Goal: Information Seeking & Learning: Learn about a topic

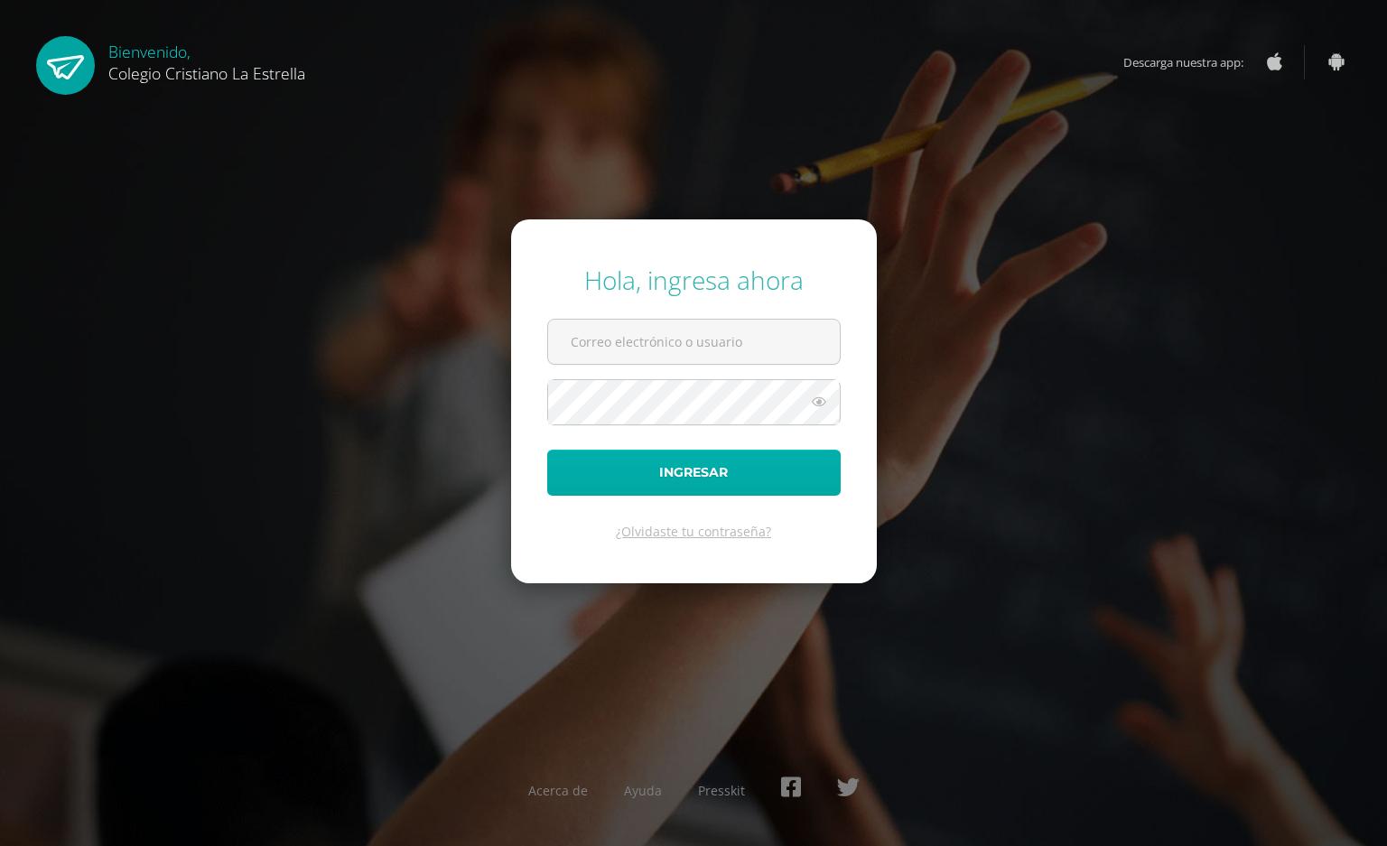
type input "[EMAIL_ADDRESS][DOMAIN_NAME]"
click at [702, 475] on button "Ingresar" at bounding box center [693, 473] width 293 height 46
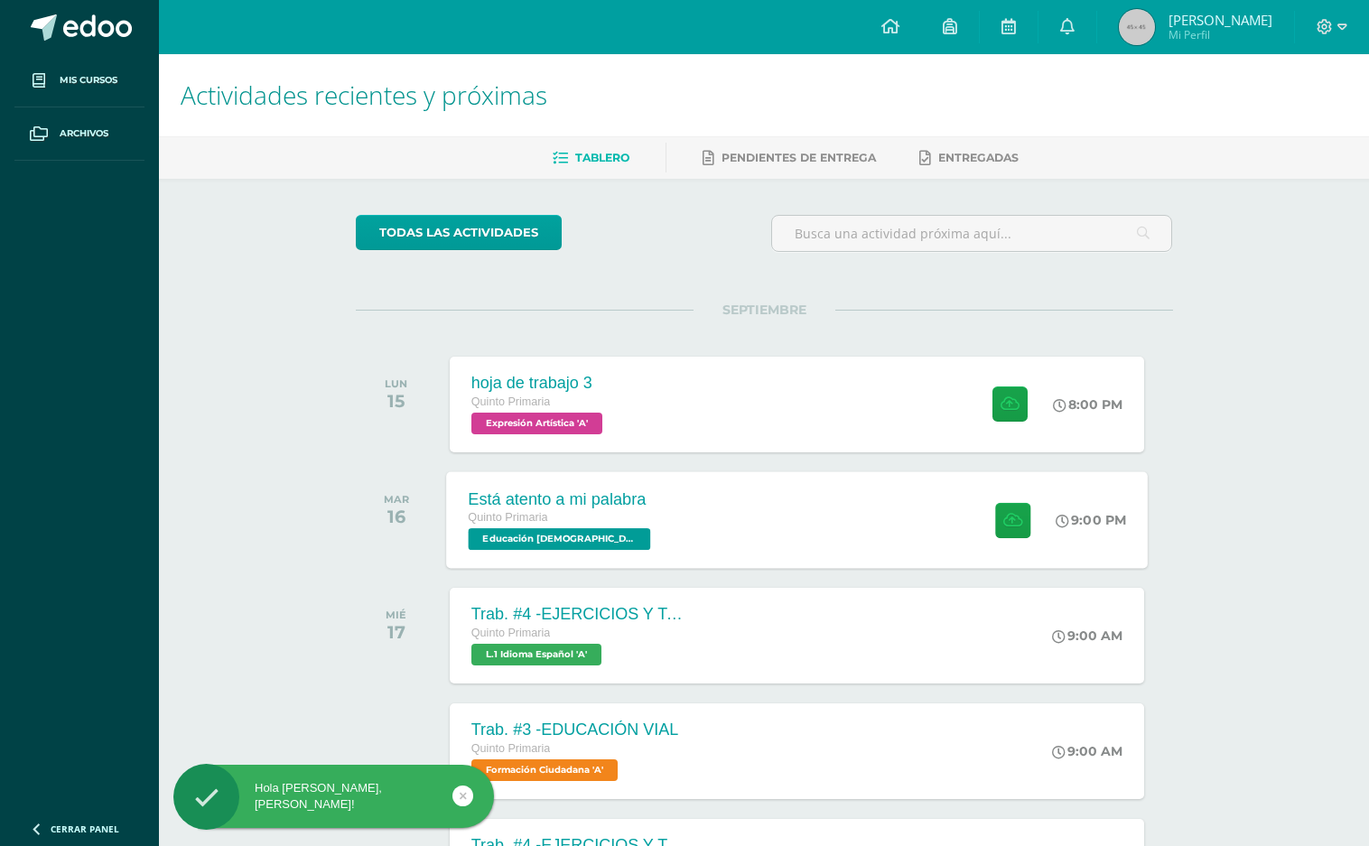
click at [695, 540] on div "Está atento a mi palabra Quinto Primaria Educación [DEMOGRAPHIC_DATA] 'A' 9:00 …" at bounding box center [797, 519] width 702 height 97
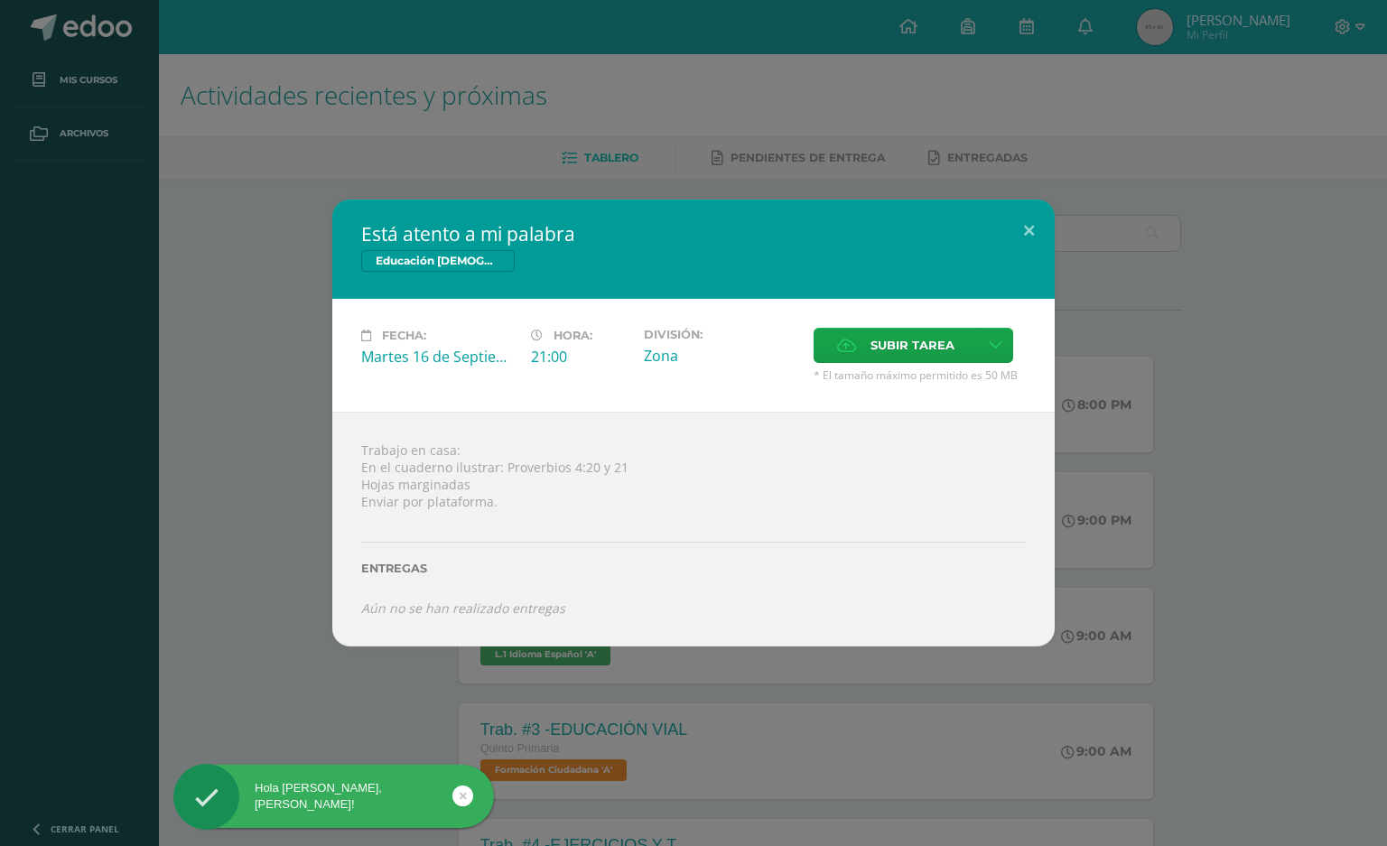
drag, startPoint x: 522, startPoint y: 683, endPoint x: 513, endPoint y: 709, distance: 27.7
click at [524, 683] on div "Está atento a mi palabra Educación [DEMOGRAPHIC_DATA] Fecha: [DATE] Hora: 21:00…" at bounding box center [693, 423] width 1387 height 846
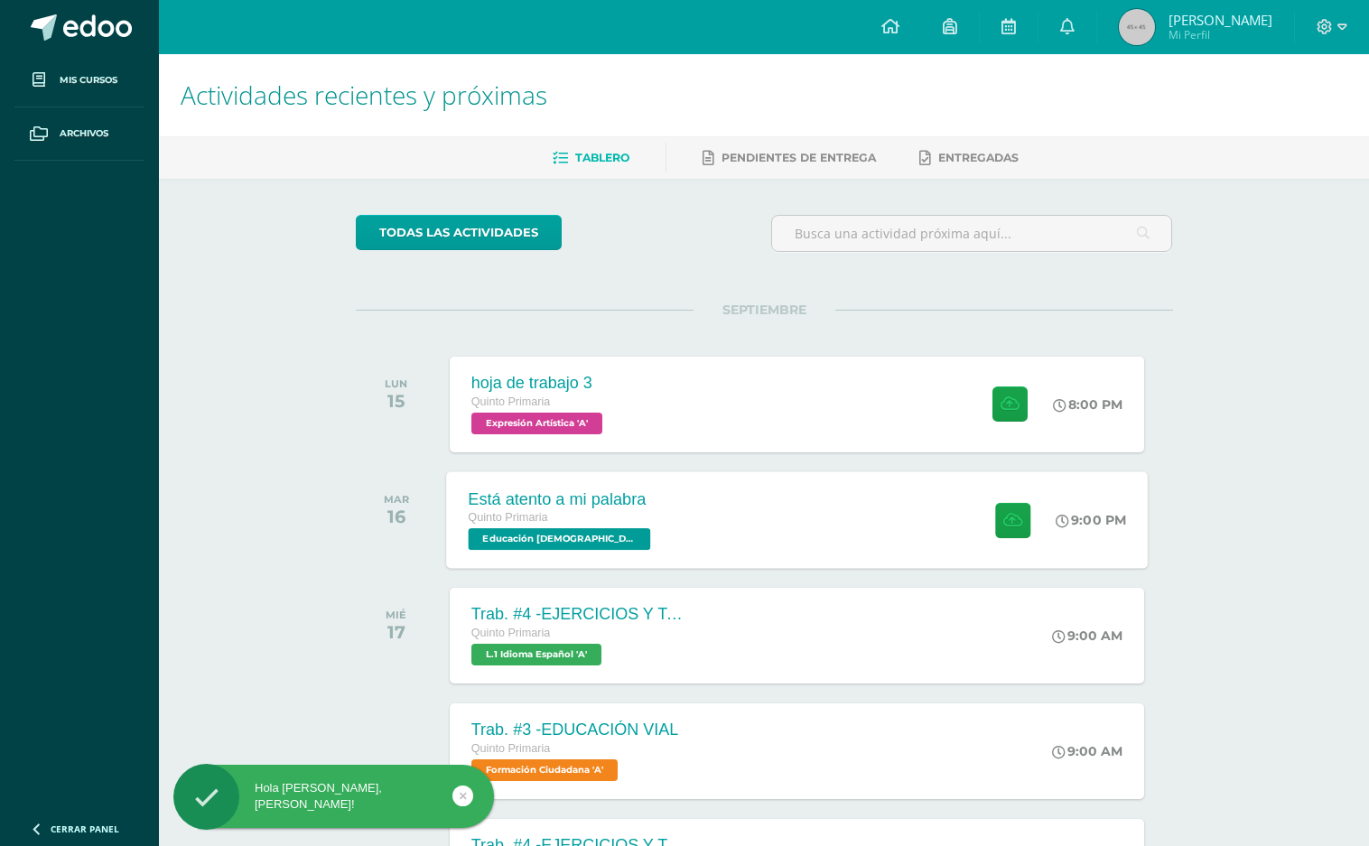
click at [581, 515] on div "Quinto Primaria" at bounding box center [561, 518] width 187 height 20
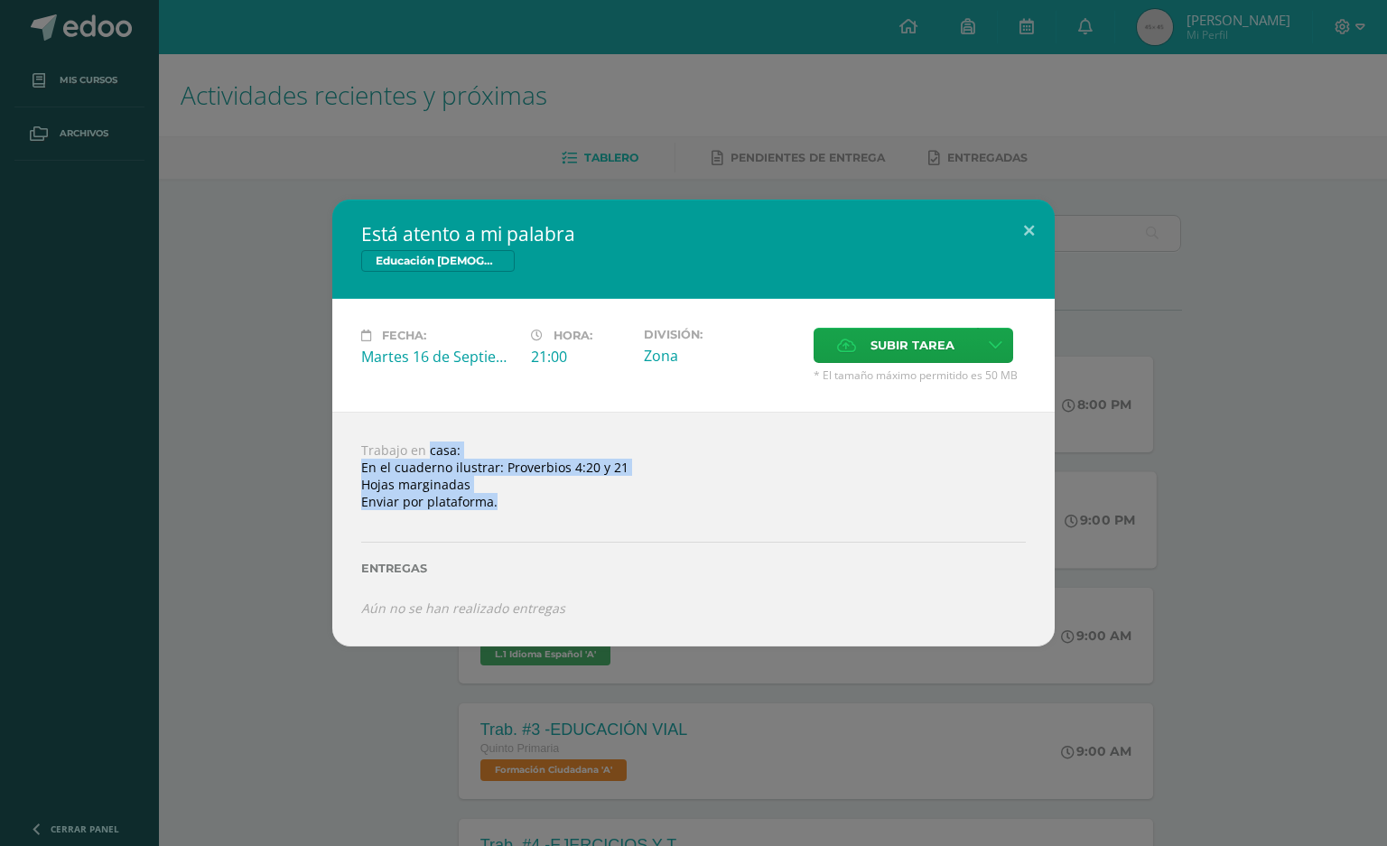
drag, startPoint x: 399, startPoint y: 445, endPoint x: 531, endPoint y: 507, distance: 145.8
click at [531, 507] on div "Trabajo en casa: En el cuaderno ilustrar: Proverbios 4:20 y 21 Hojas marginadas…" at bounding box center [693, 529] width 722 height 234
click at [395, 717] on div "Está atento a mi palabra Educación [DEMOGRAPHIC_DATA] Fecha: [DATE] Hora: 21:00…" at bounding box center [693, 423] width 1387 height 846
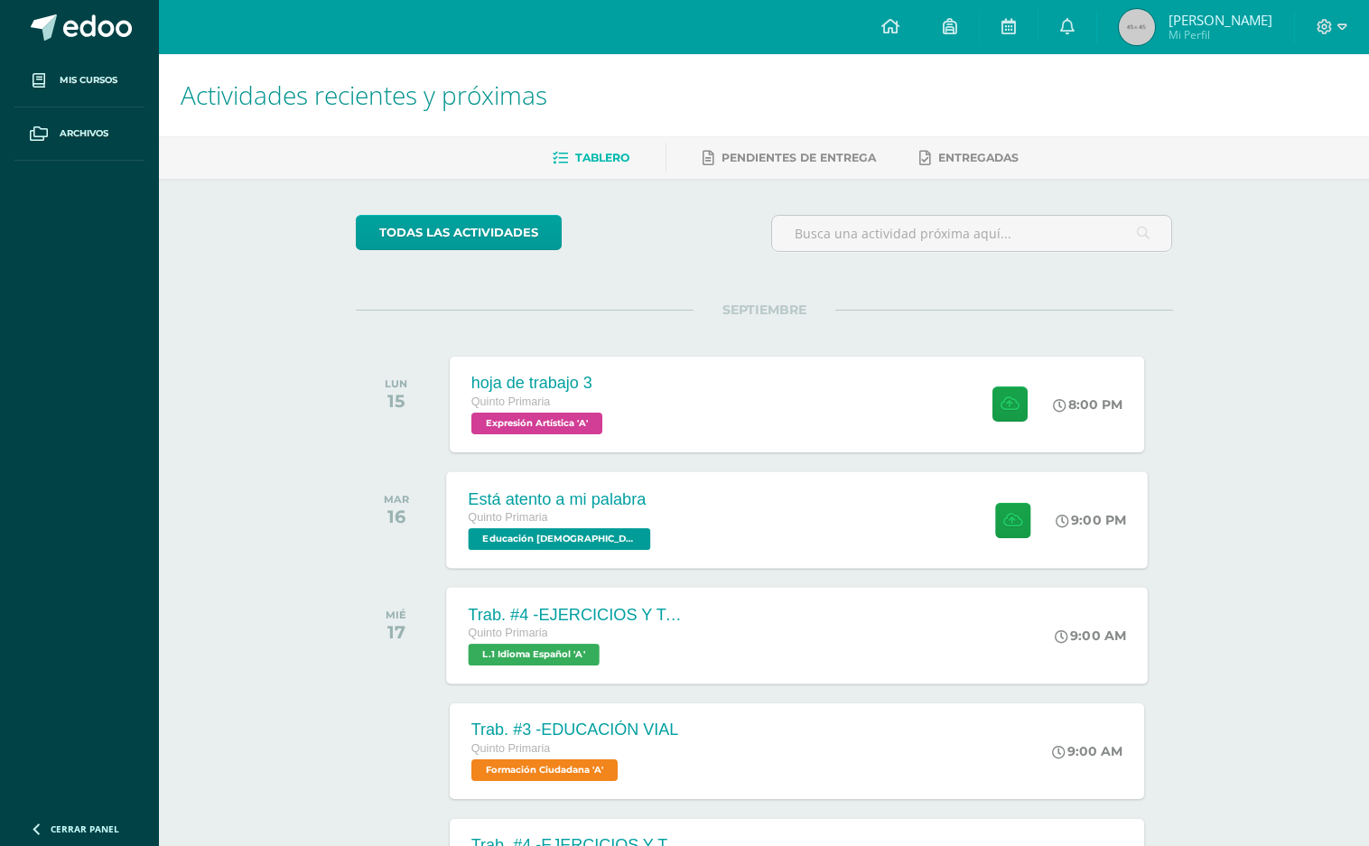
click at [507, 639] on span "Quinto Primaria" at bounding box center [507, 633] width 79 height 13
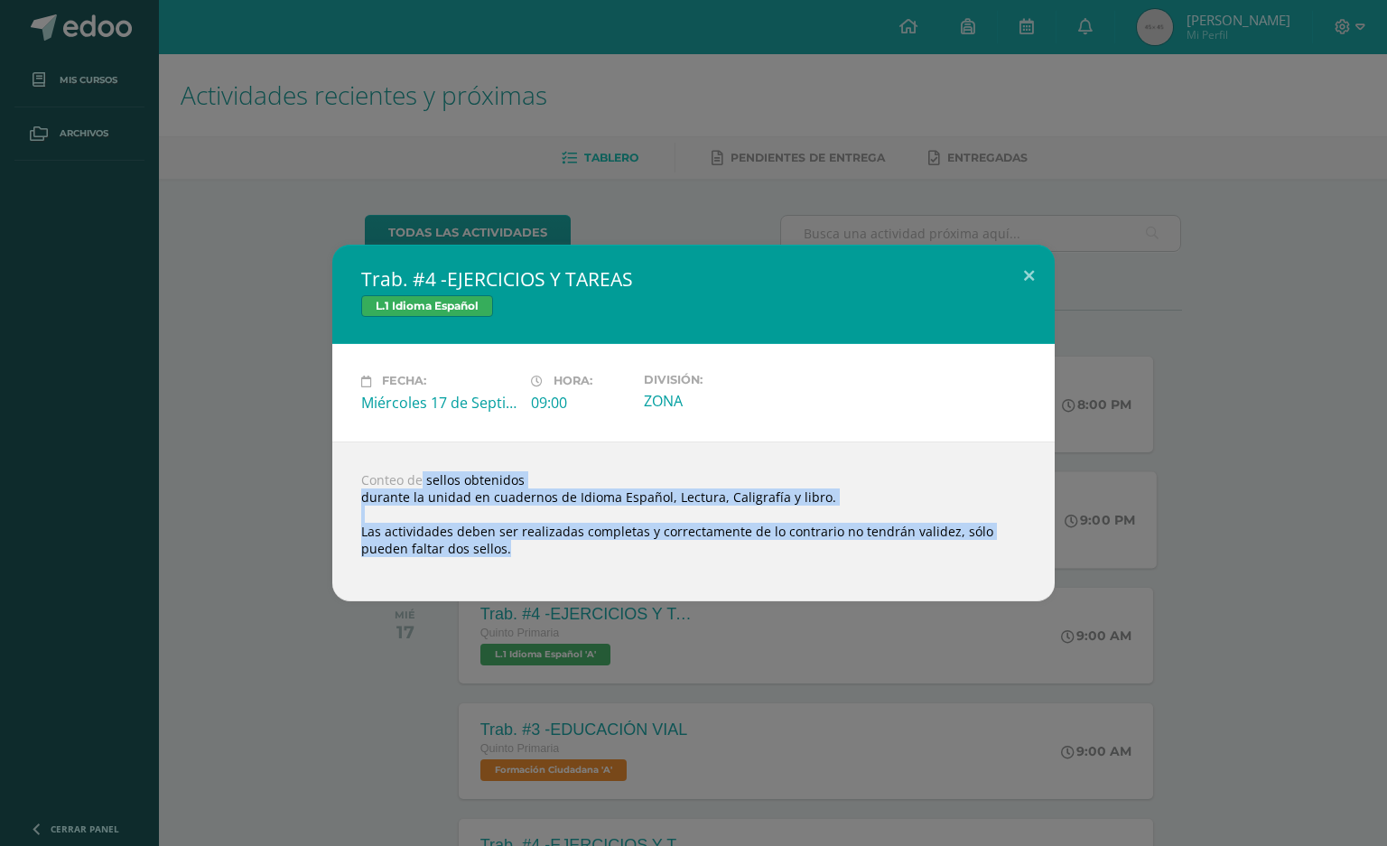
drag, startPoint x: 391, startPoint y: 486, endPoint x: 448, endPoint y: 593, distance: 121.6
click at [467, 585] on div "Conteo de sellos obtenidos durante la unidad en cuadernos de Idioma Español, Le…" at bounding box center [693, 522] width 722 height 160
click at [366, 672] on div "Trab. #4 -EJERCICIOS Y TAREAS L.1 Idioma Español Fecha: [DATE] Hora: 09:00 Divi…" at bounding box center [693, 423] width 1387 height 846
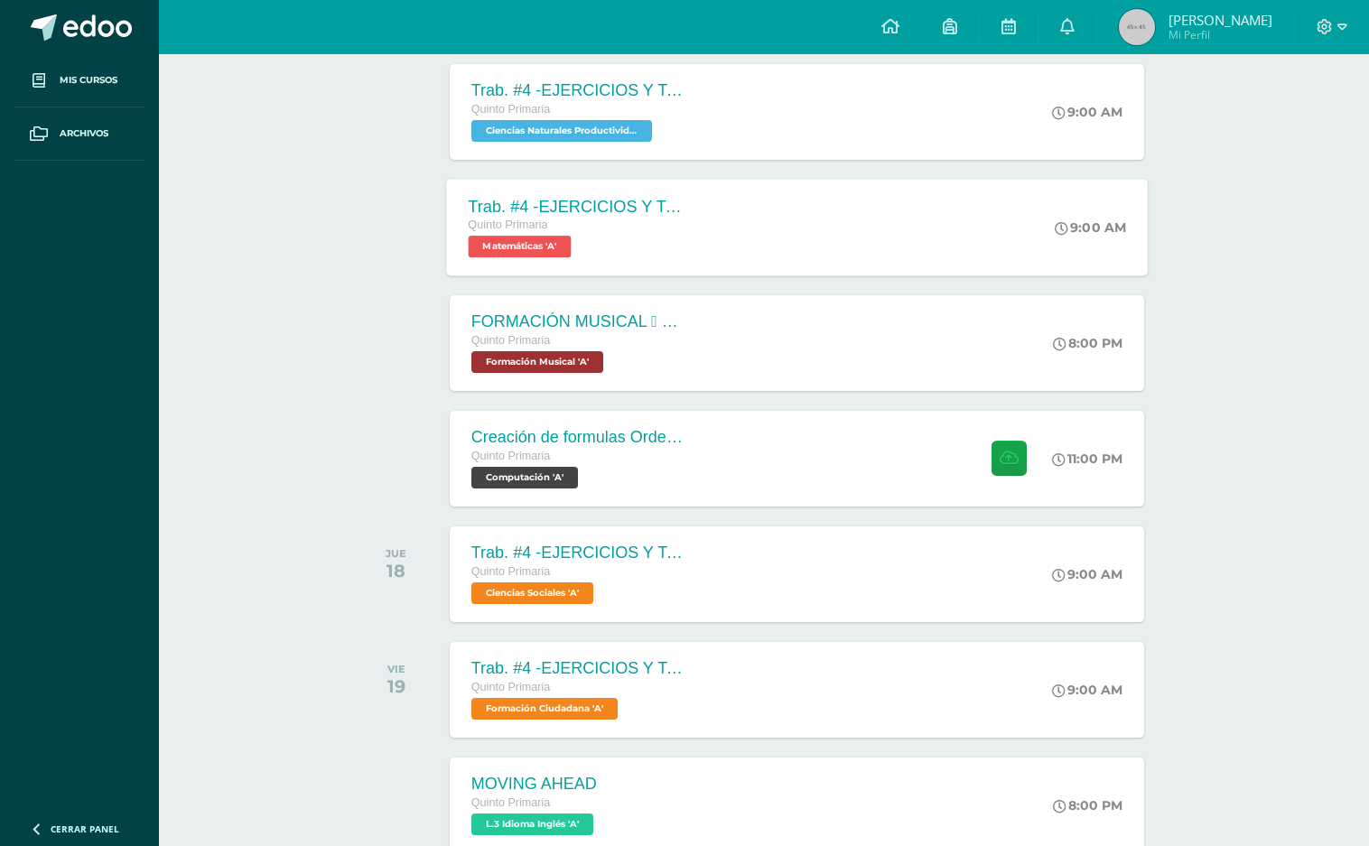
scroll to position [297, 0]
